Goal: Task Accomplishment & Management: Manage account settings

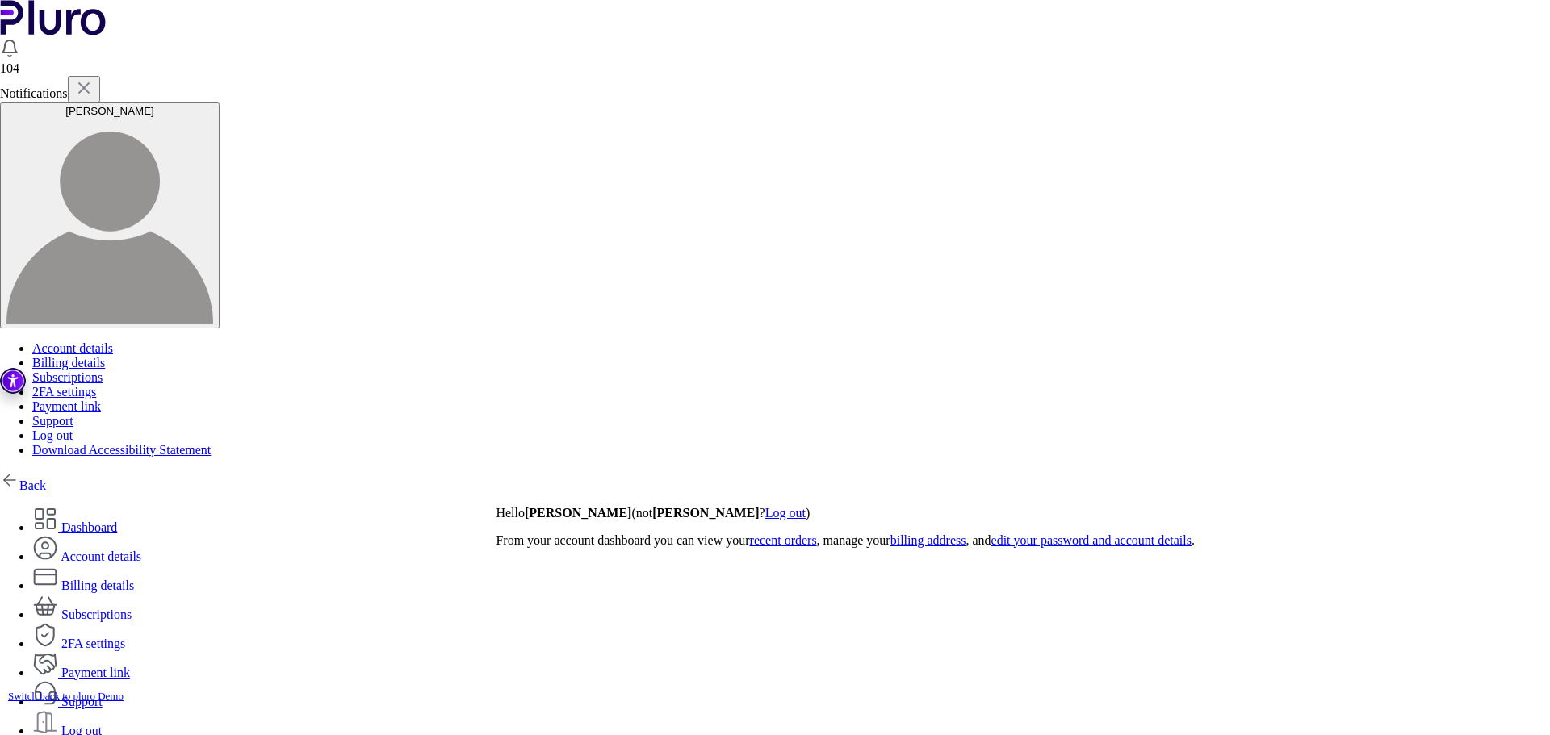
click at [46, 479] on link "Back" at bounding box center [23, 486] width 46 height 14
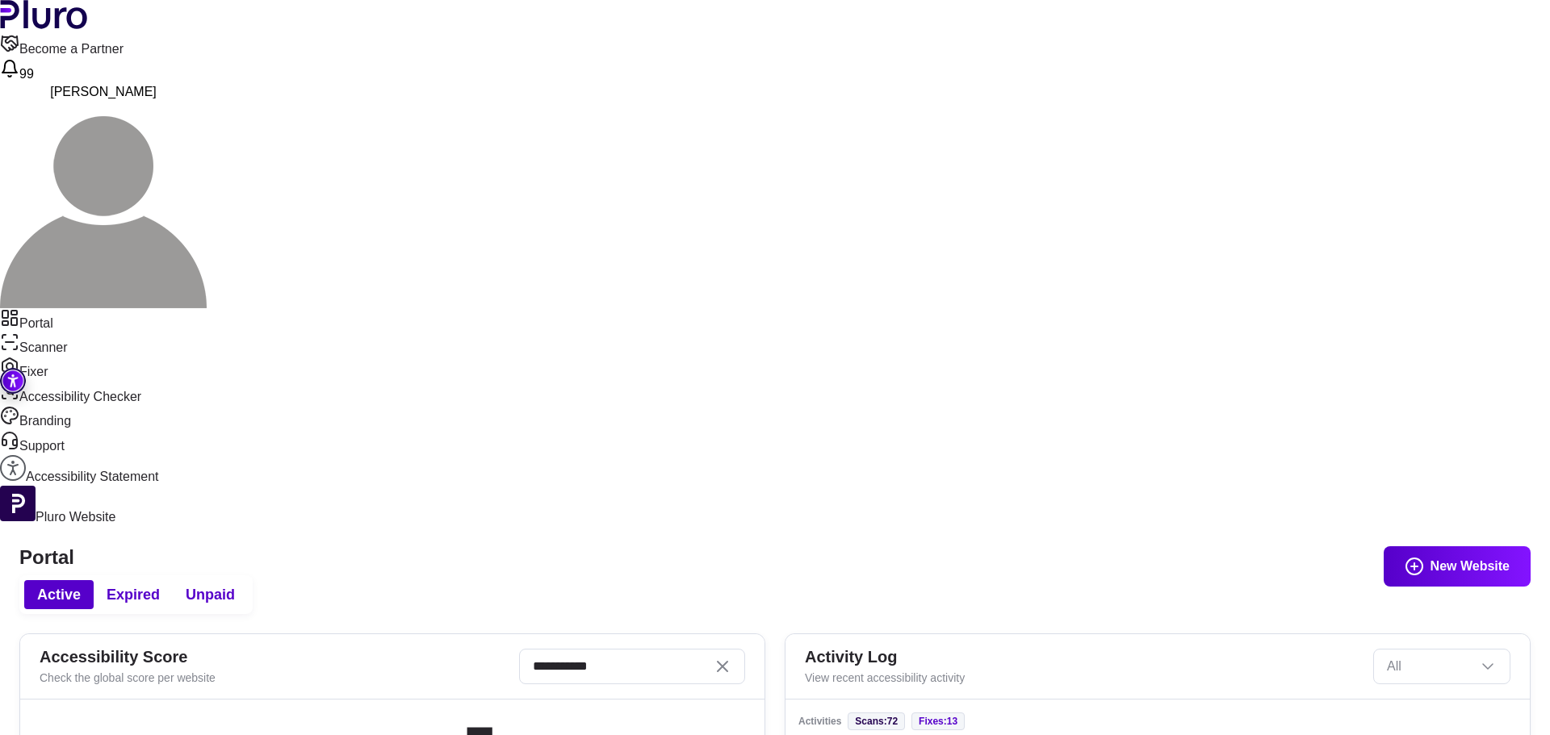
click at [732, 657] on icon "Clear search field" at bounding box center [722, 666] width 19 height 19
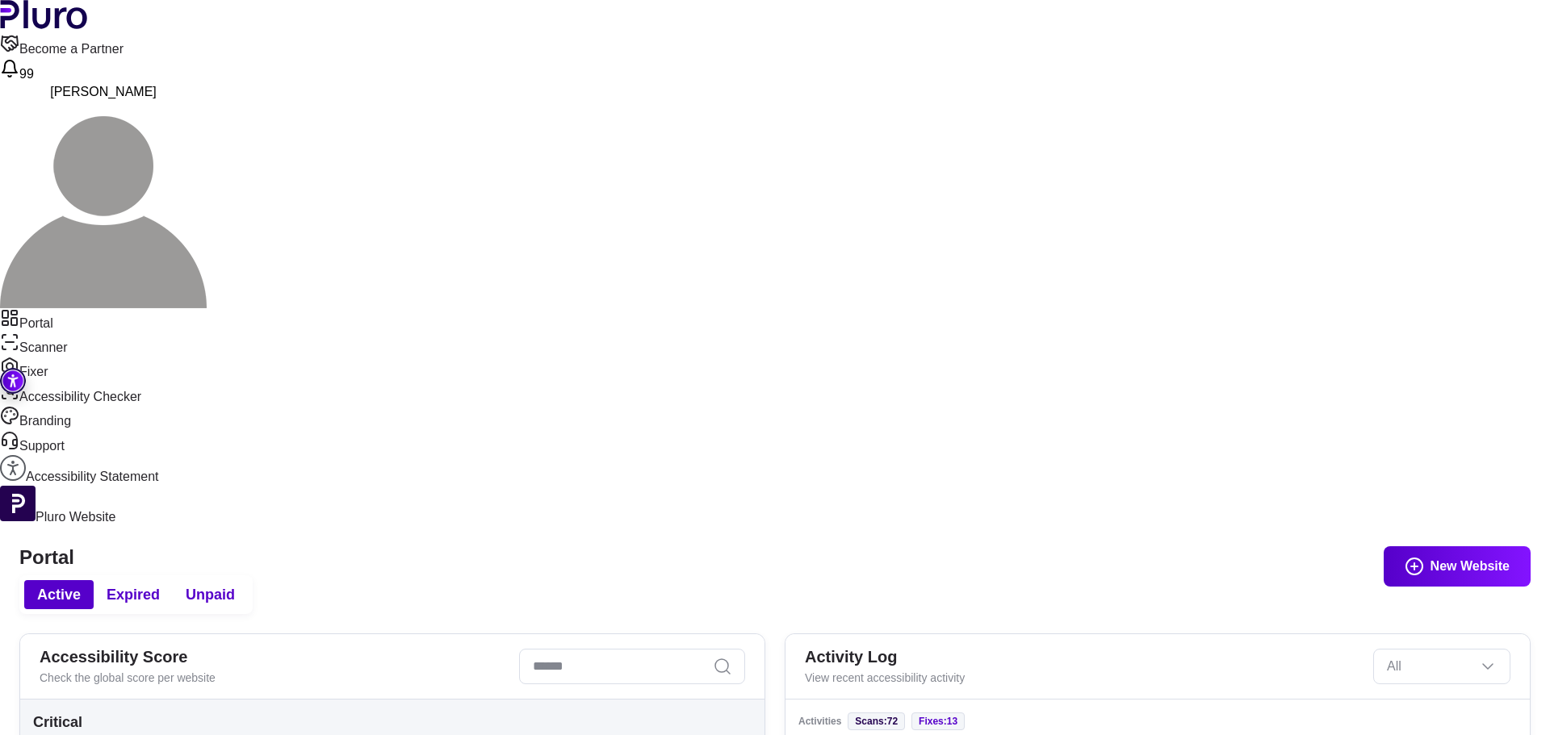
click at [719, 649] on input "Search" at bounding box center [632, 667] width 226 height 36
type input "***"
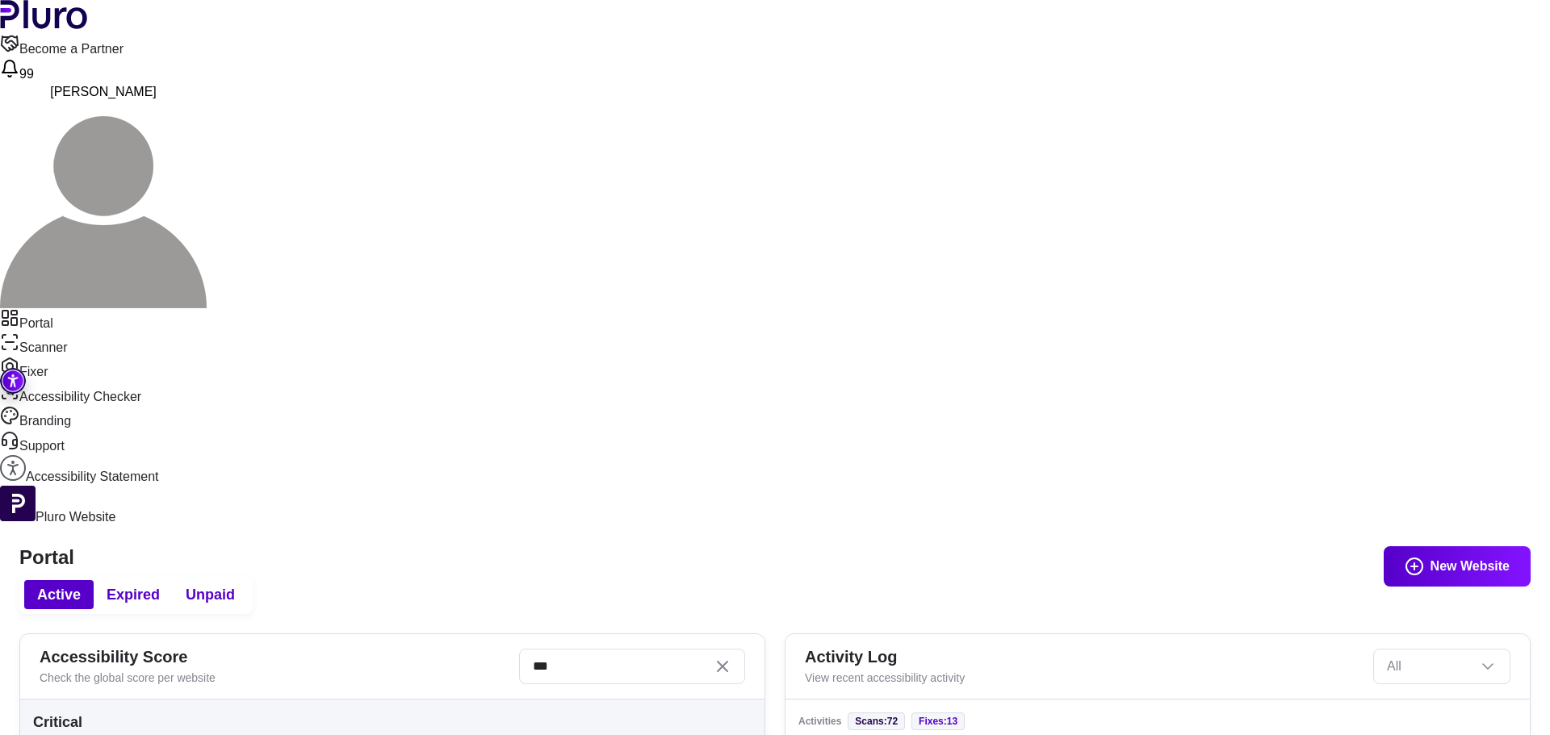
copy h3 "[DOMAIN_NAME]"
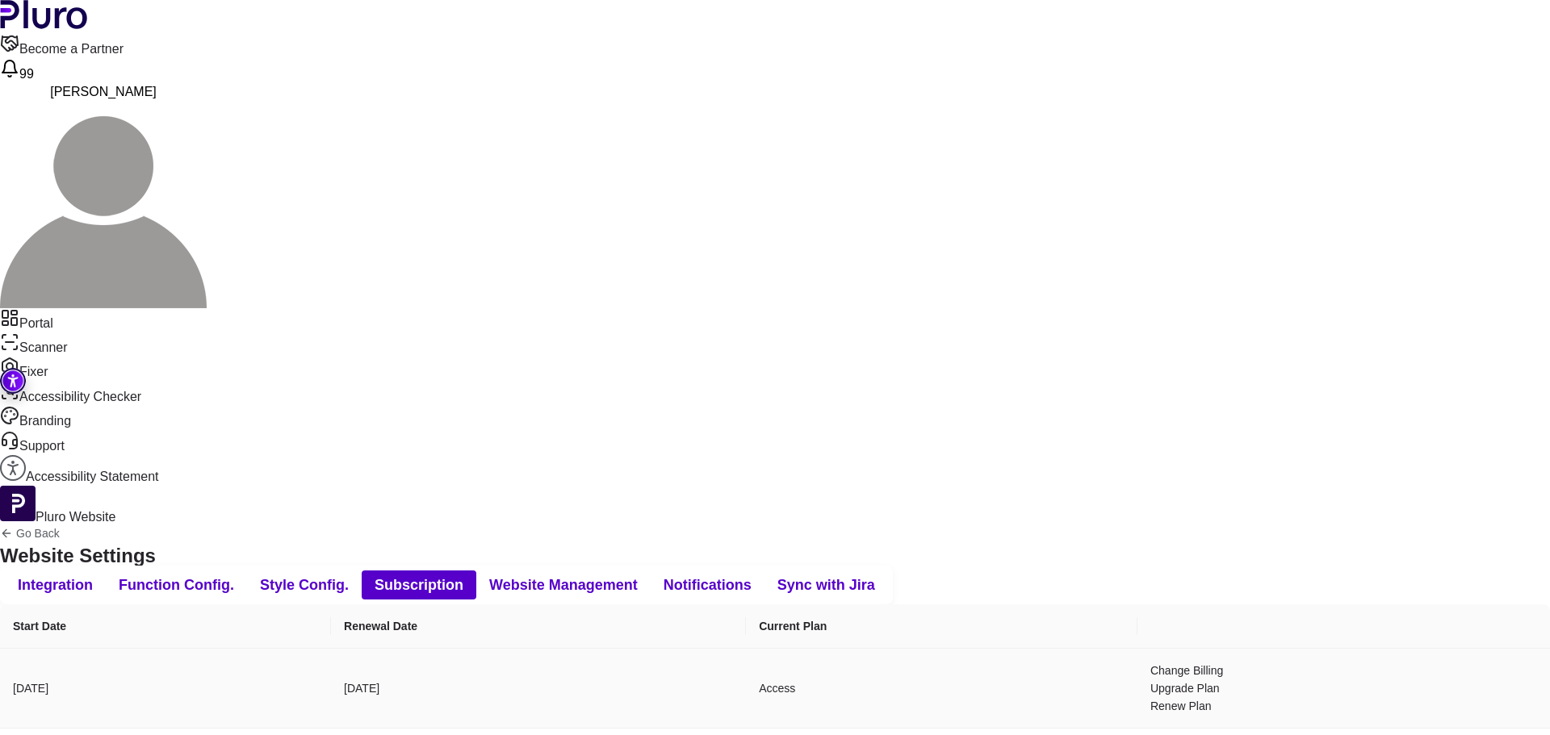
click at [580, 649] on td "[DATE]" at bounding box center [538, 689] width 415 height 80
click at [156, 527] on link "Go Back" at bounding box center [78, 533] width 156 height 13
